Goal: Browse casually

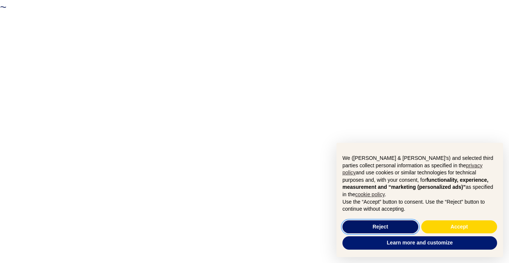
drag, startPoint x: 366, startPoint y: 225, endPoint x: 373, endPoint y: 225, distance: 7.1
click at [373, 225] on button "Reject" at bounding box center [380, 227] width 76 height 13
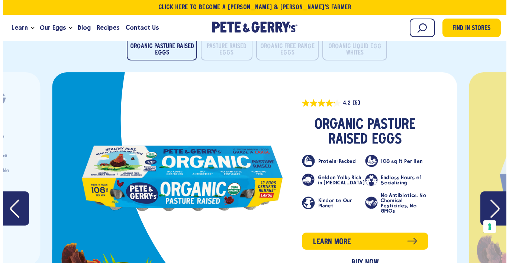
scroll to position [1491, 0]
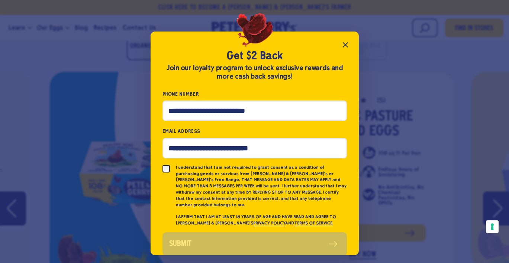
click at [345, 46] on icon "Close popup" at bounding box center [345, 45] width 9 height 9
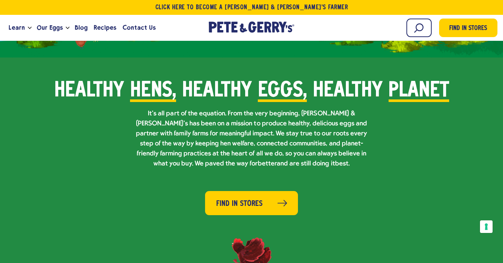
scroll to position [402, 0]
